Goal: Navigation & Orientation: Find specific page/section

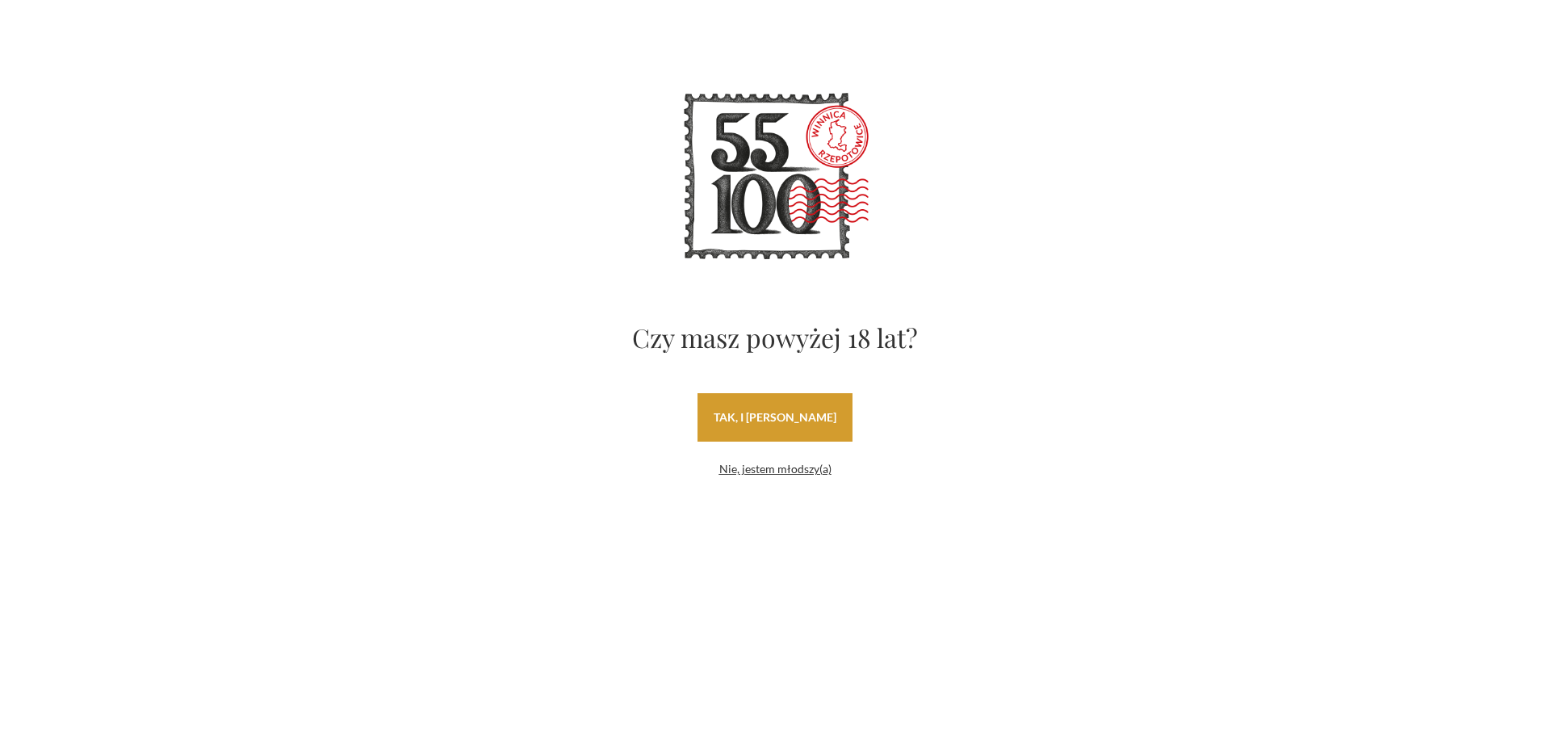
drag, startPoint x: 742, startPoint y: 418, endPoint x: 673, endPoint y: 439, distance: 71.8
click at [741, 418] on link "tak, i uwielbiam wino" at bounding box center [775, 417] width 155 height 48
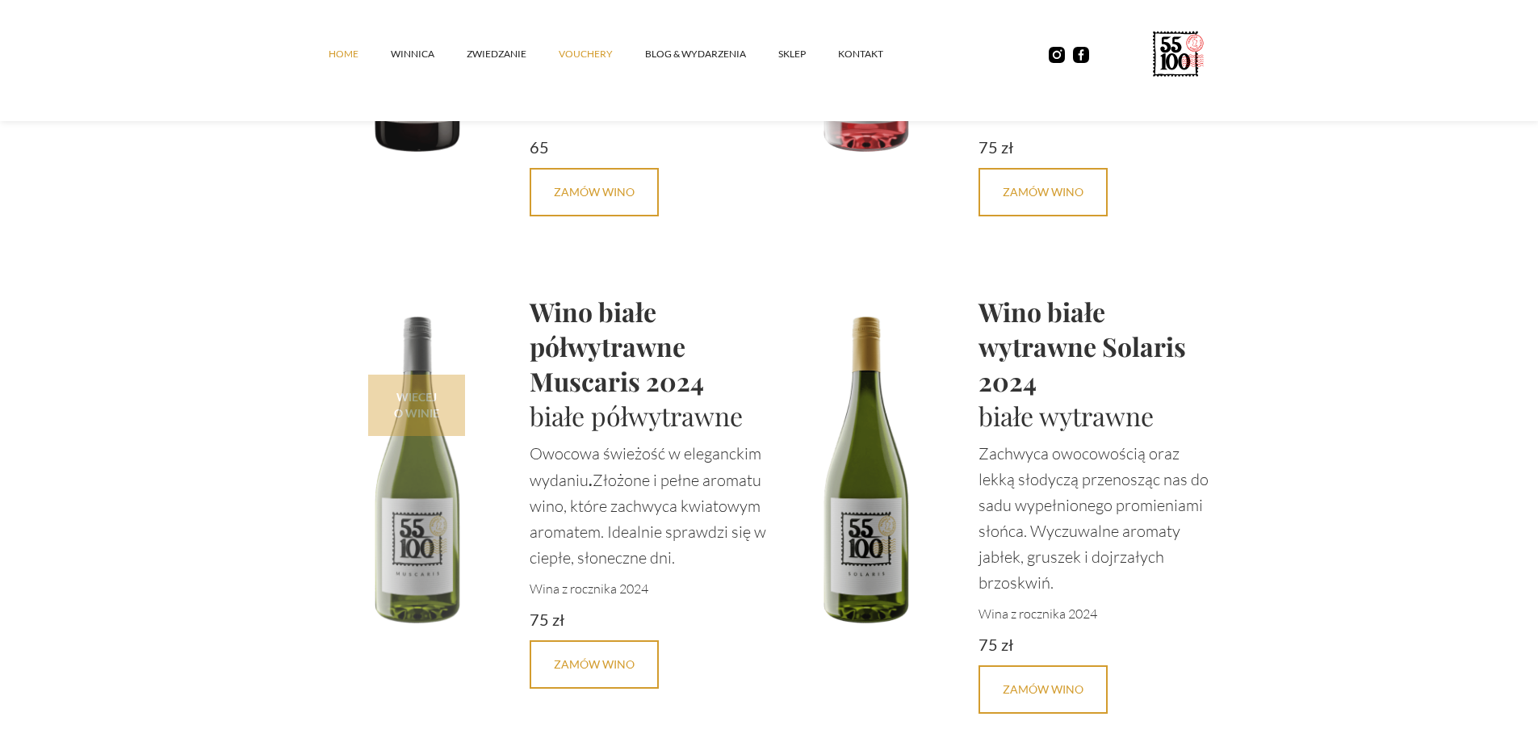
scroll to position [3488, 0]
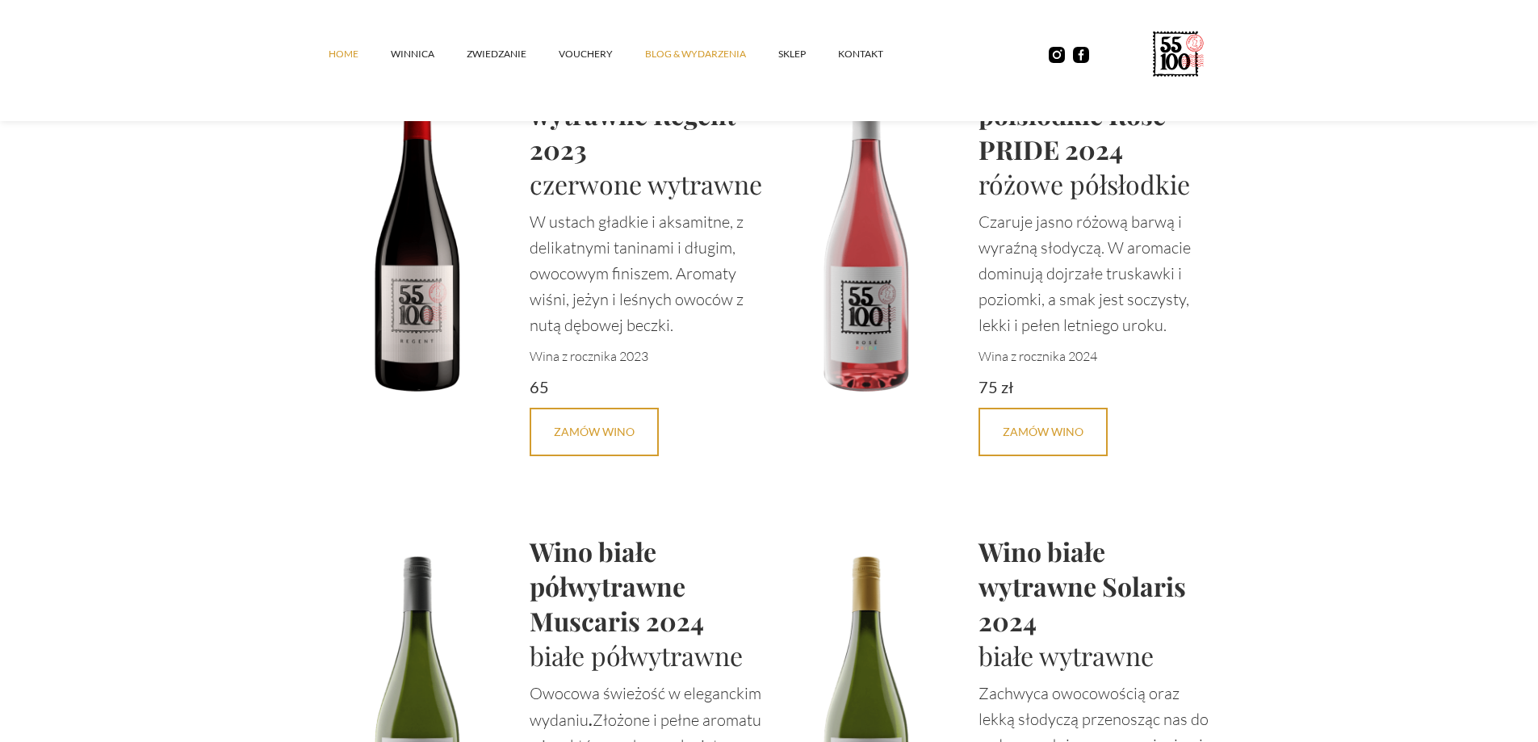
click at [669, 52] on link "Blog & Wydarzenia" at bounding box center [711, 54] width 133 height 48
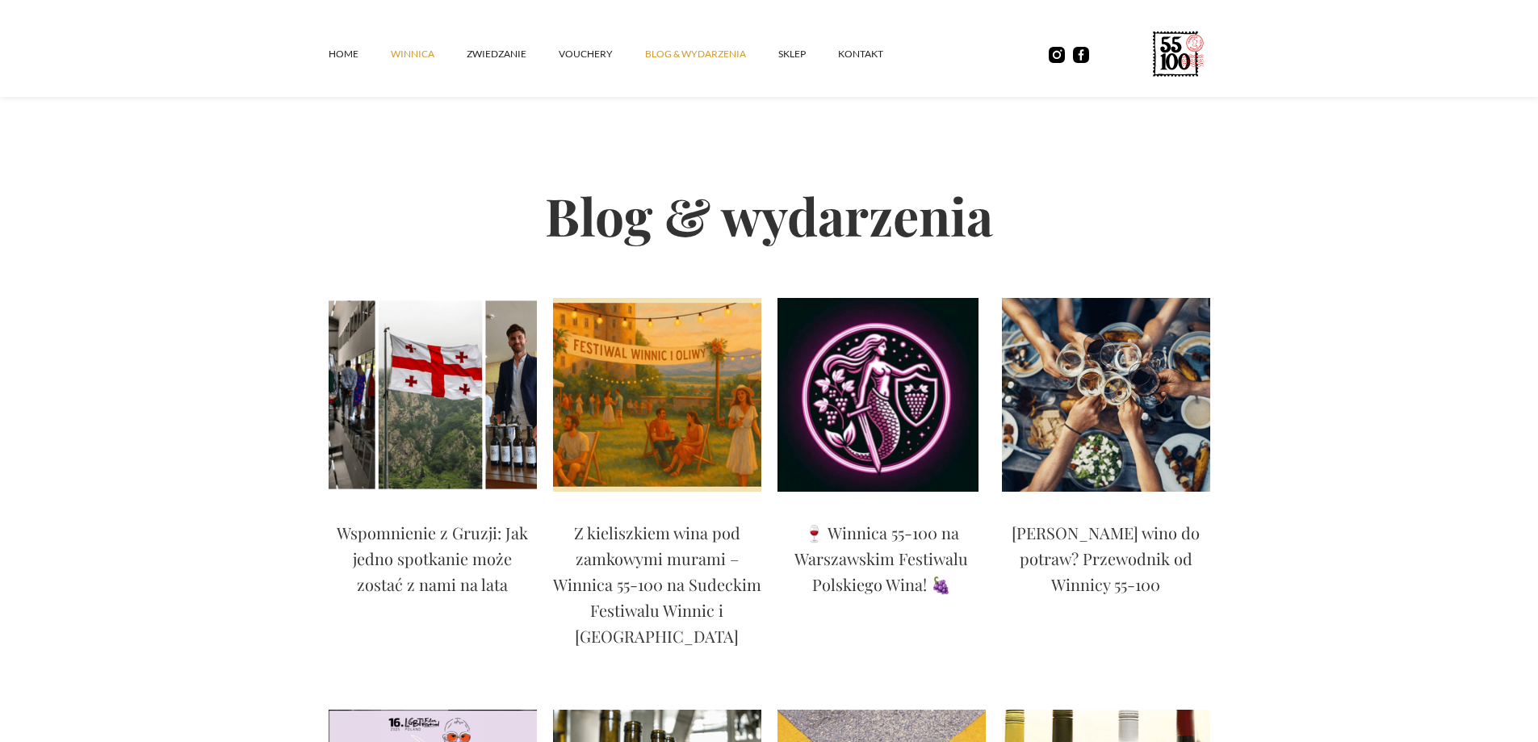
click at [392, 55] on link "winnica" at bounding box center [429, 54] width 76 height 48
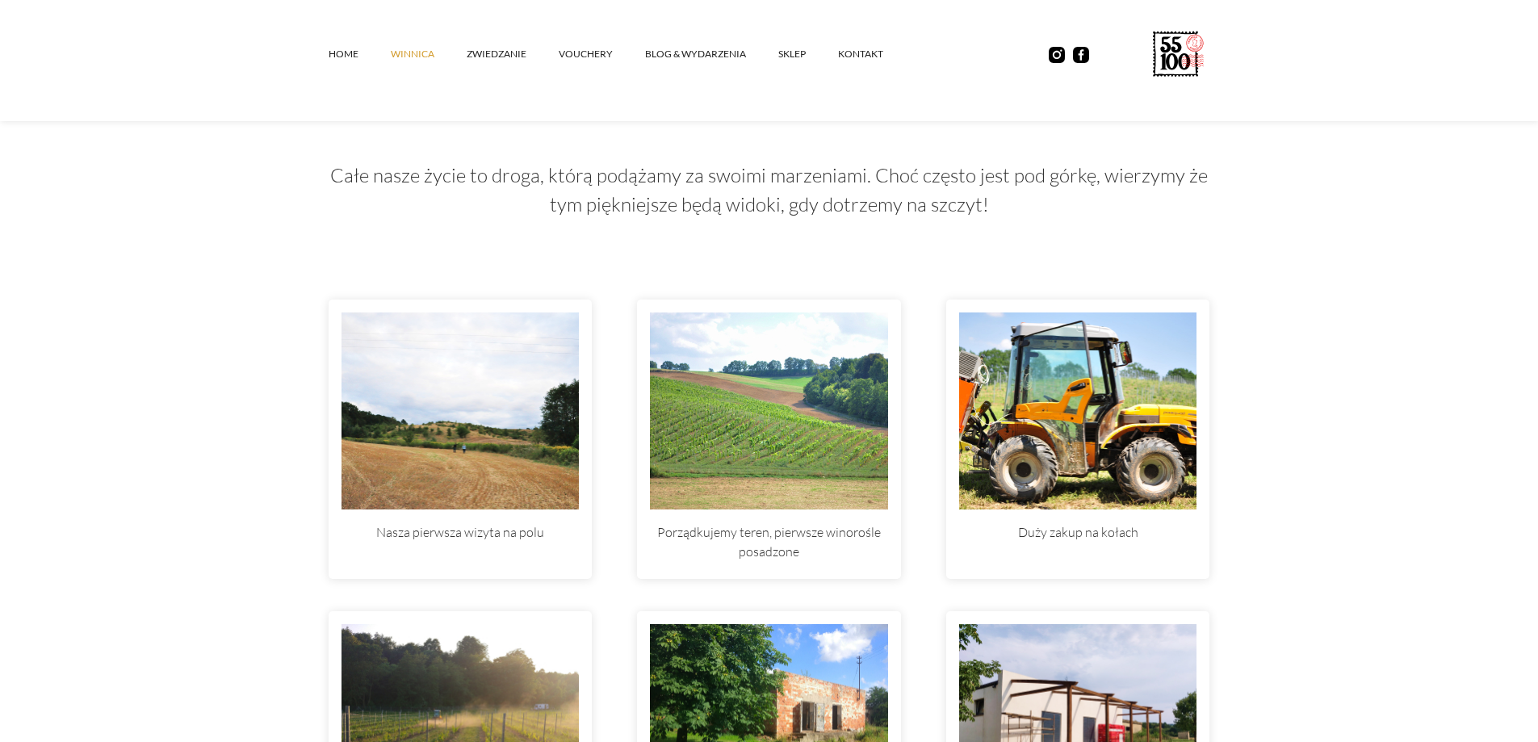
scroll to position [4279, 0]
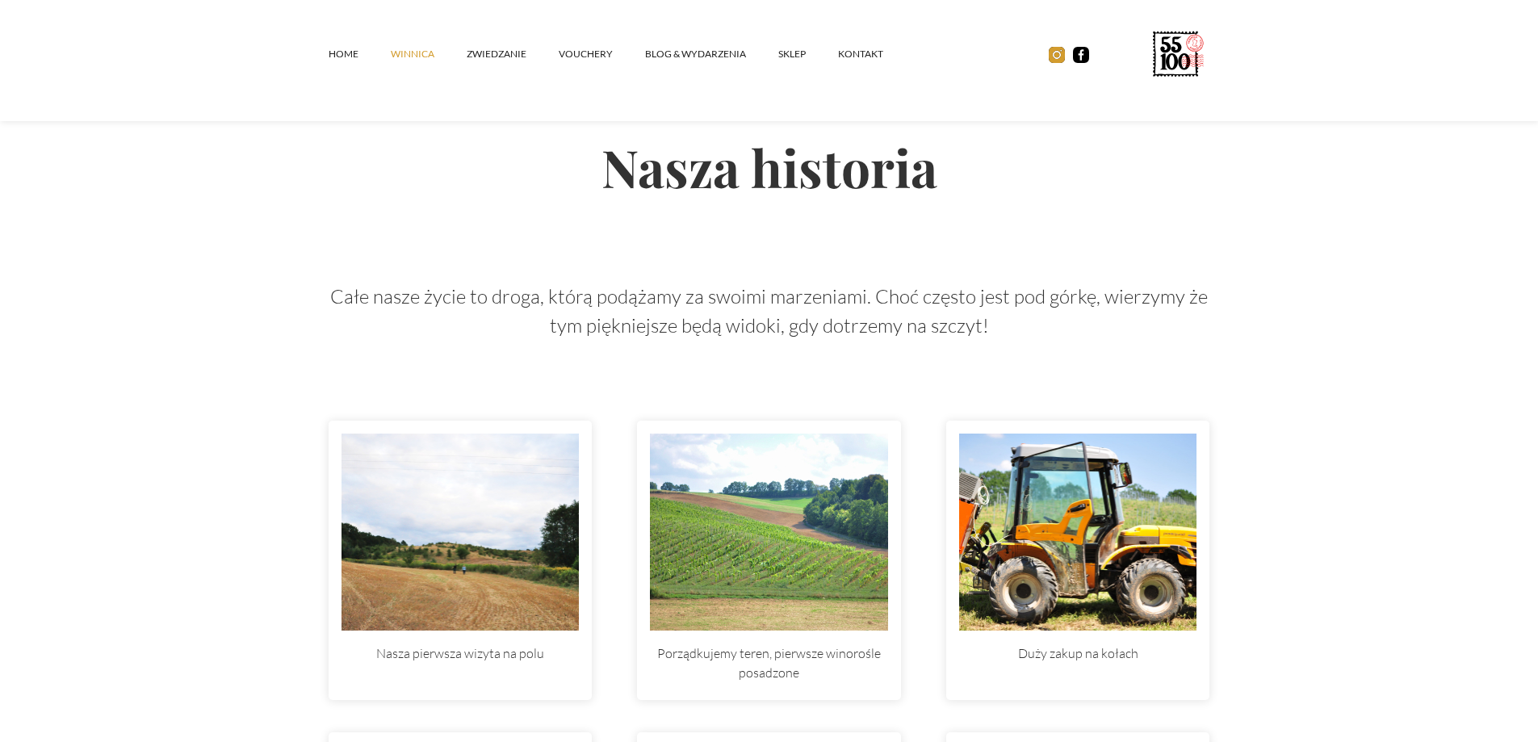
click at [1054, 52] on img at bounding box center [1057, 55] width 16 height 16
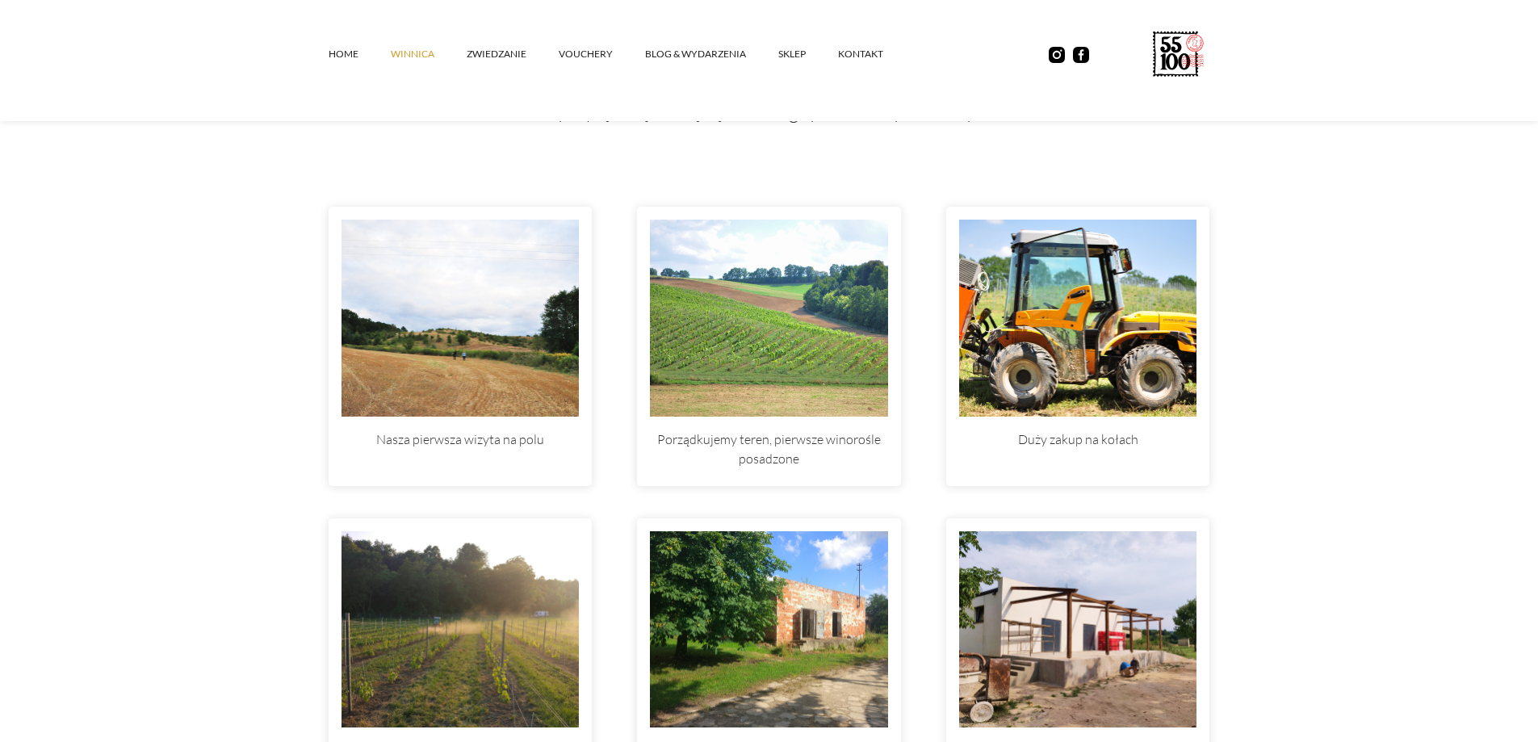
scroll to position [4763, 0]
